Goal: Transaction & Acquisition: Obtain resource

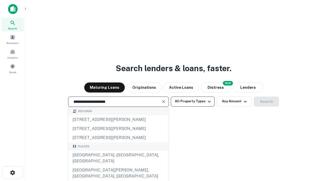
click at [118, 166] on div "[GEOGRAPHIC_DATA], [GEOGRAPHIC_DATA], [GEOGRAPHIC_DATA]" at bounding box center [118, 157] width 100 height 15
click at [192, 101] on button "All Property Types" at bounding box center [193, 101] width 44 height 10
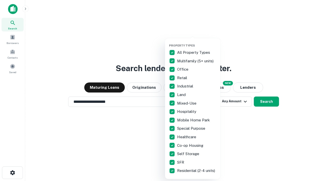
type input "**********"
click at [196, 42] on button "button" at bounding box center [196, 42] width 55 height 0
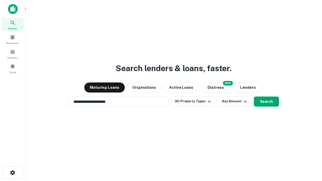
scroll to position [8, 0]
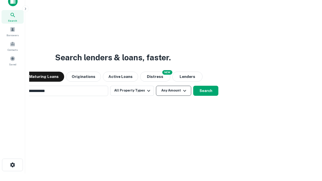
click at [156, 86] on button "Any Amount" at bounding box center [173, 91] width 35 height 10
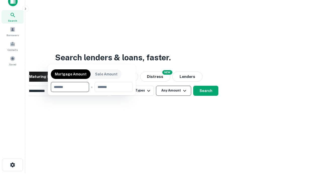
scroll to position [8, 0]
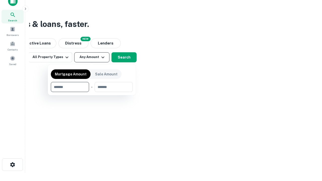
type input "*******"
click at [92, 92] on button "button" at bounding box center [92, 92] width 82 height 0
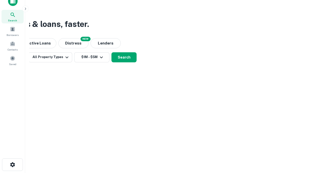
scroll to position [8, 0]
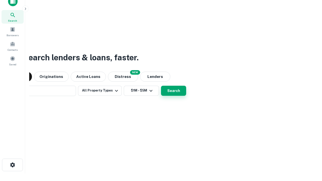
click at [161, 86] on button "Search" at bounding box center [173, 91] width 25 height 10
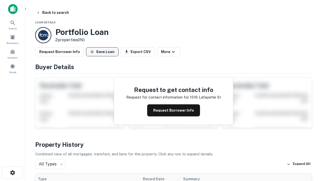
click at [102, 52] on button "Save Loan" at bounding box center [102, 51] width 32 height 9
